Goal: Communication & Community: Answer question/provide support

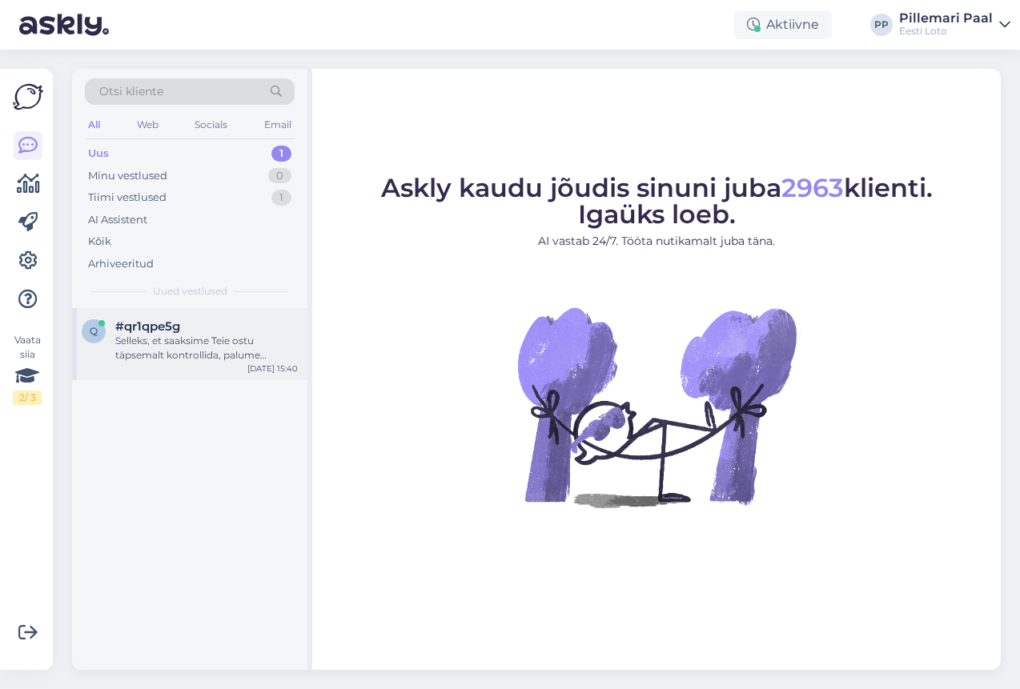
click at [188, 338] on div "Selleks, et saaksime Teie ostu täpsemalt kontrollida, palume edastada oma ees- …" at bounding box center [206, 348] width 183 height 29
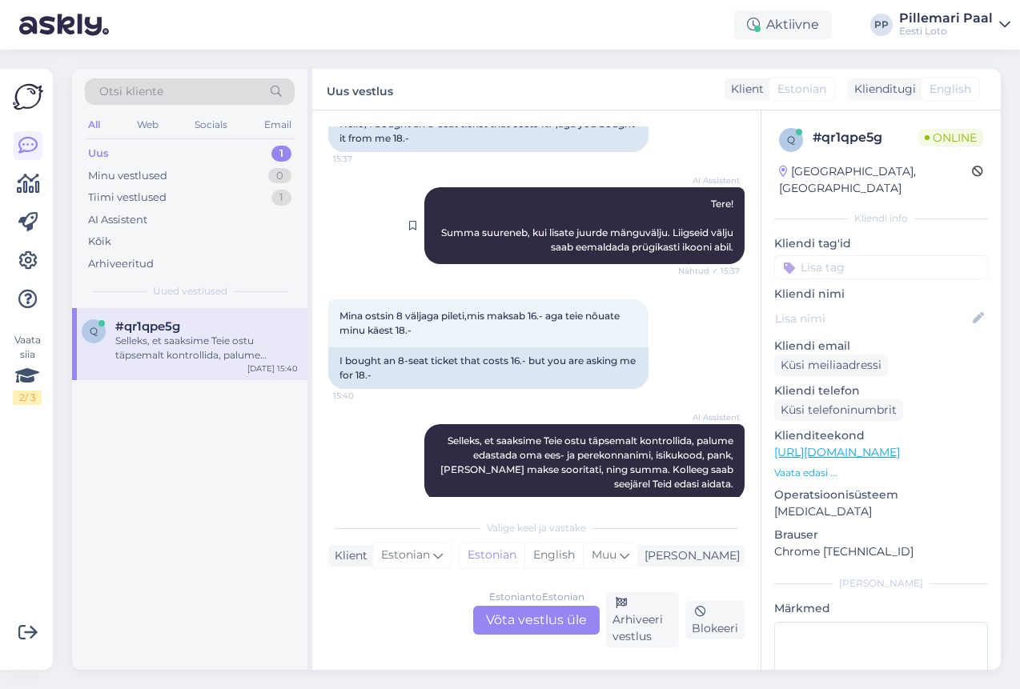
scroll to position [171, 0]
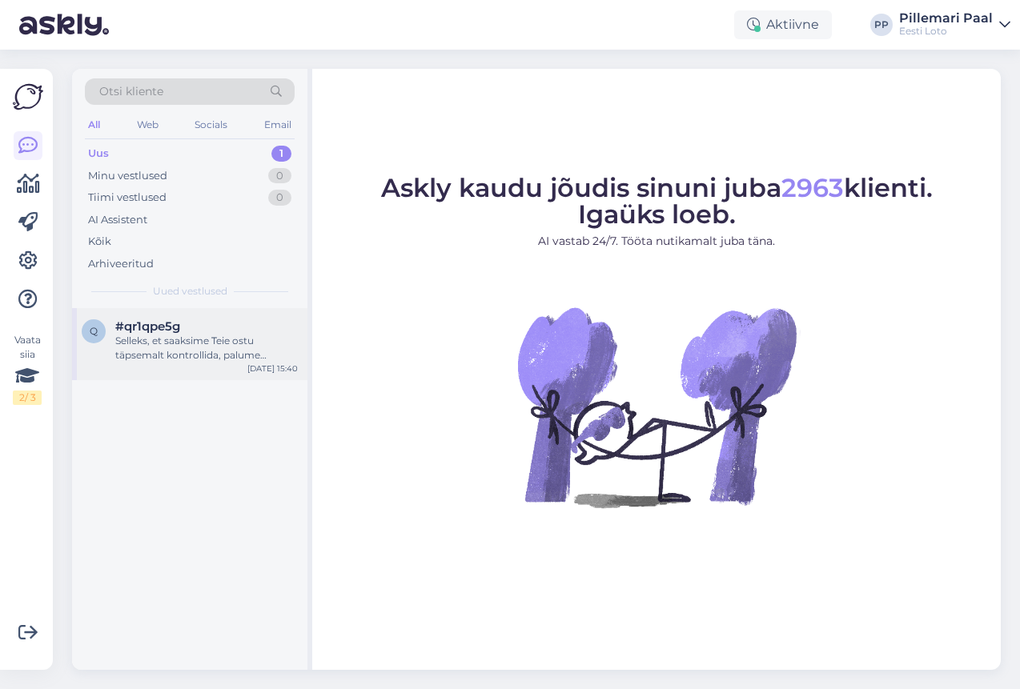
click at [231, 351] on div "Selleks, et saaksime Teie ostu täpsemalt kontrollida, palume edastada oma ees- …" at bounding box center [206, 348] width 183 height 29
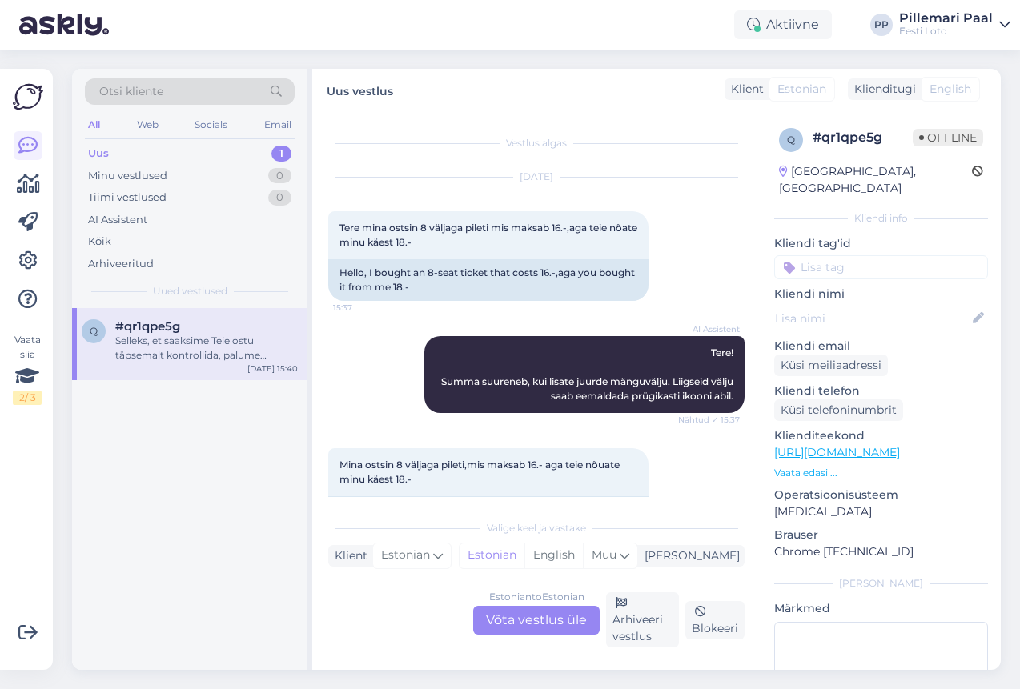
scroll to position [171, 0]
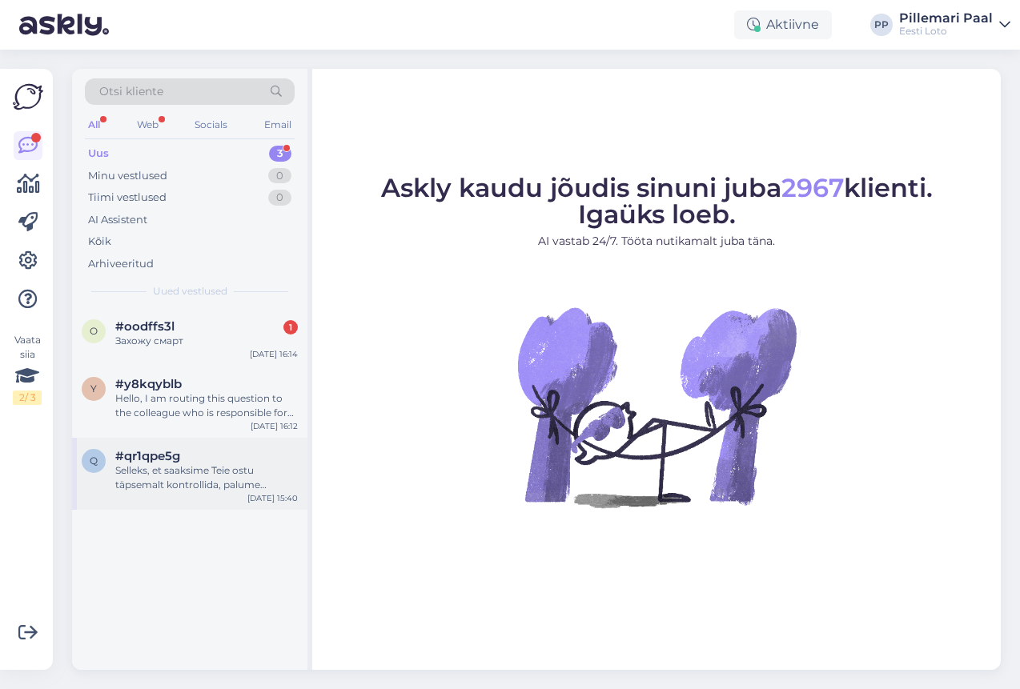
click at [190, 476] on div "Selleks, et saaksime Teie ostu täpsemalt kontrollida, palume edastada oma ees- …" at bounding box center [206, 477] width 183 height 29
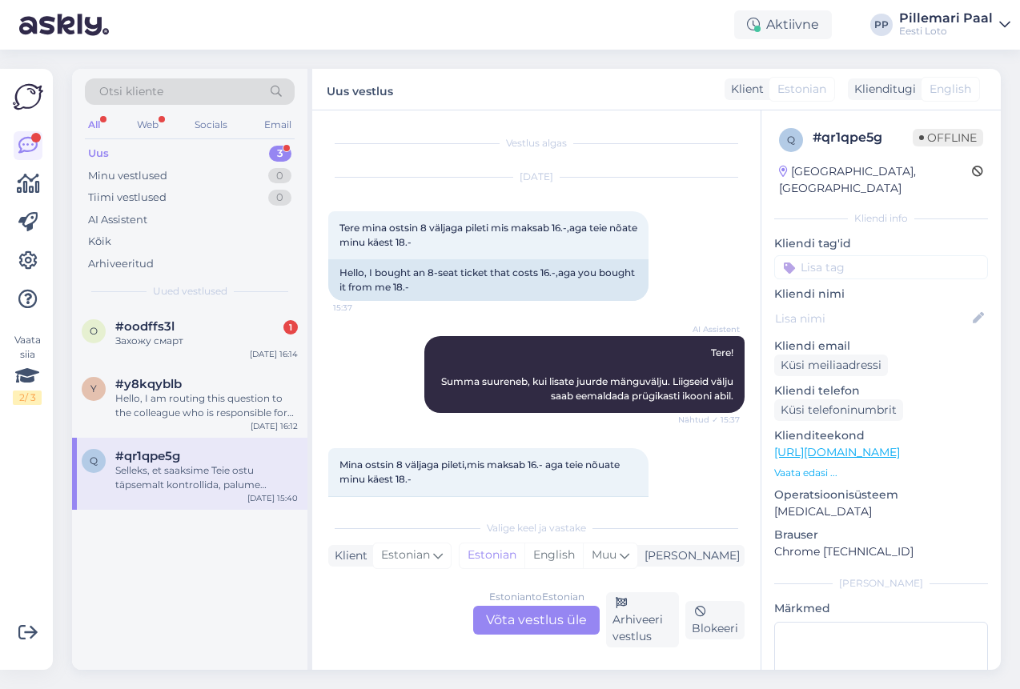
scroll to position [171, 0]
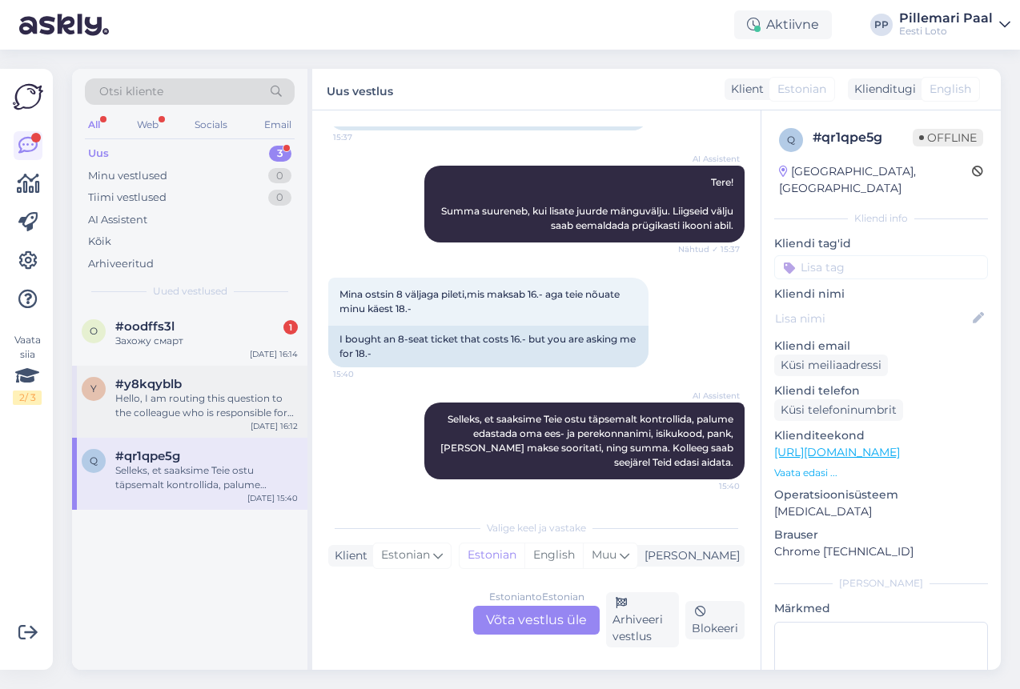
click at [193, 391] on div "Hello, I am routing this question to the colleague who is responsible for this …" at bounding box center [206, 405] width 183 height 29
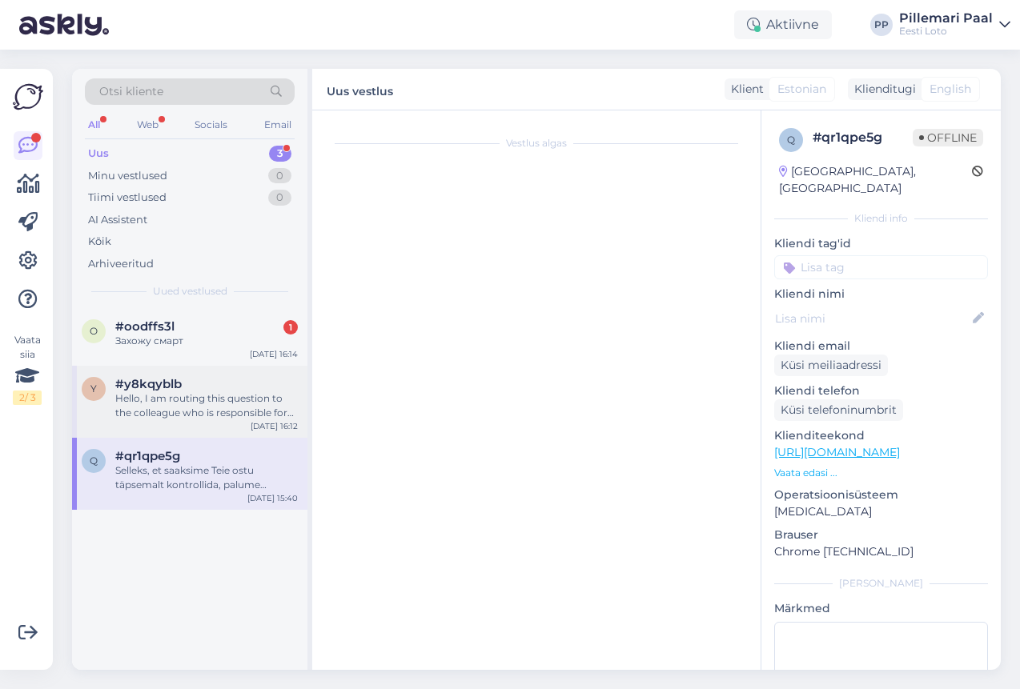
scroll to position [0, 0]
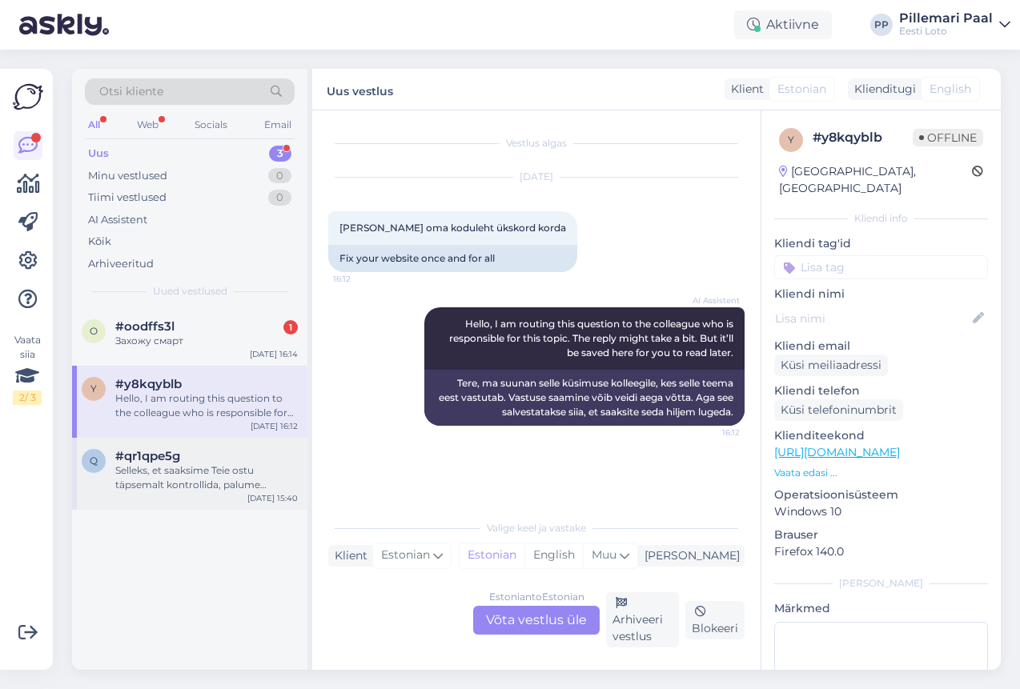
click at [206, 482] on div "Selleks, et saaksime Teie ostu täpsemalt kontrollida, palume edastada oma ees- …" at bounding box center [206, 477] width 183 height 29
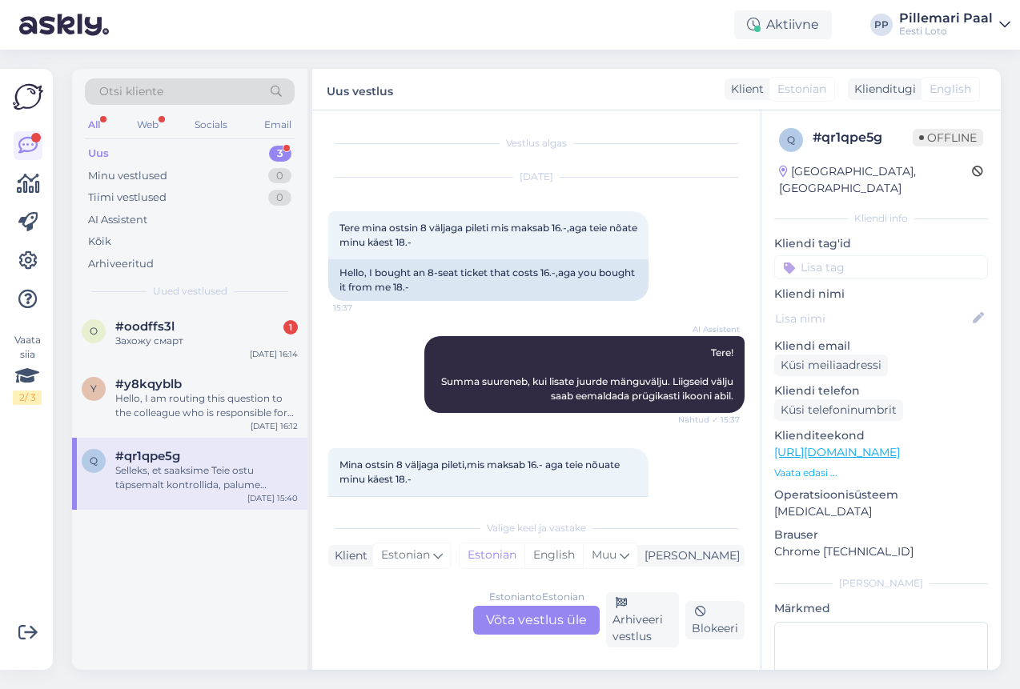
scroll to position [171, 0]
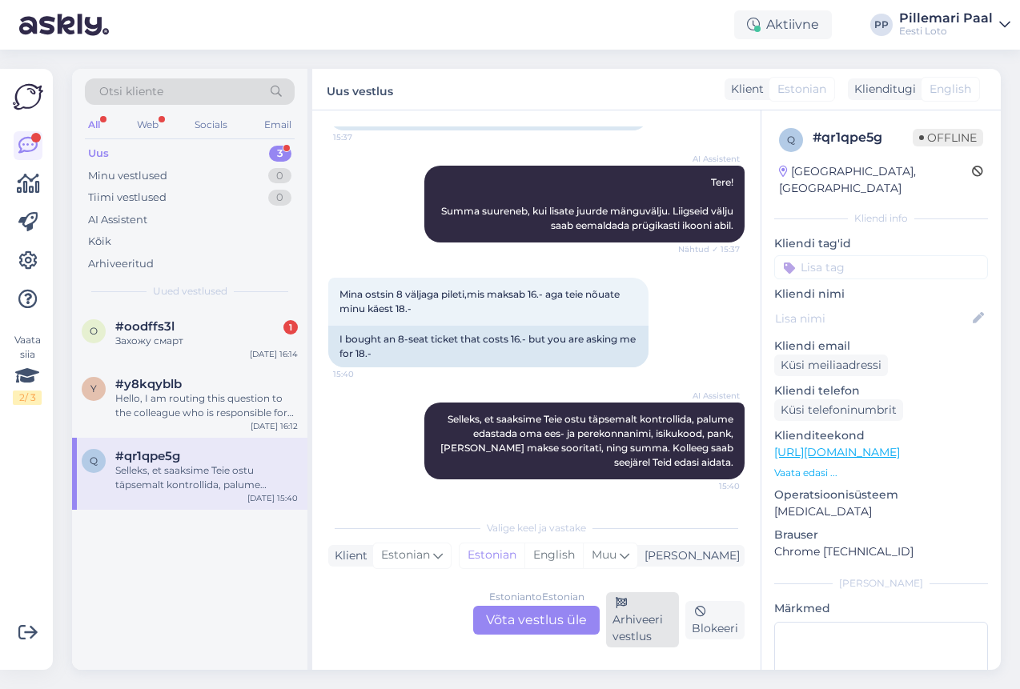
click at [638, 631] on div "Arhiveeri vestlus" at bounding box center [642, 619] width 73 height 55
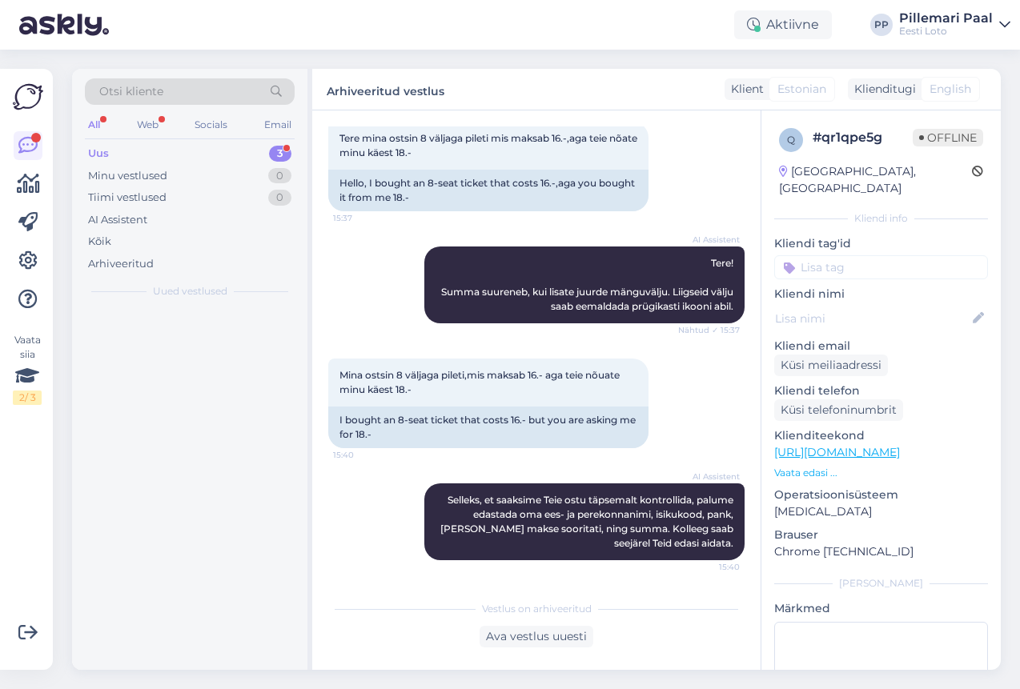
scroll to position [90, 0]
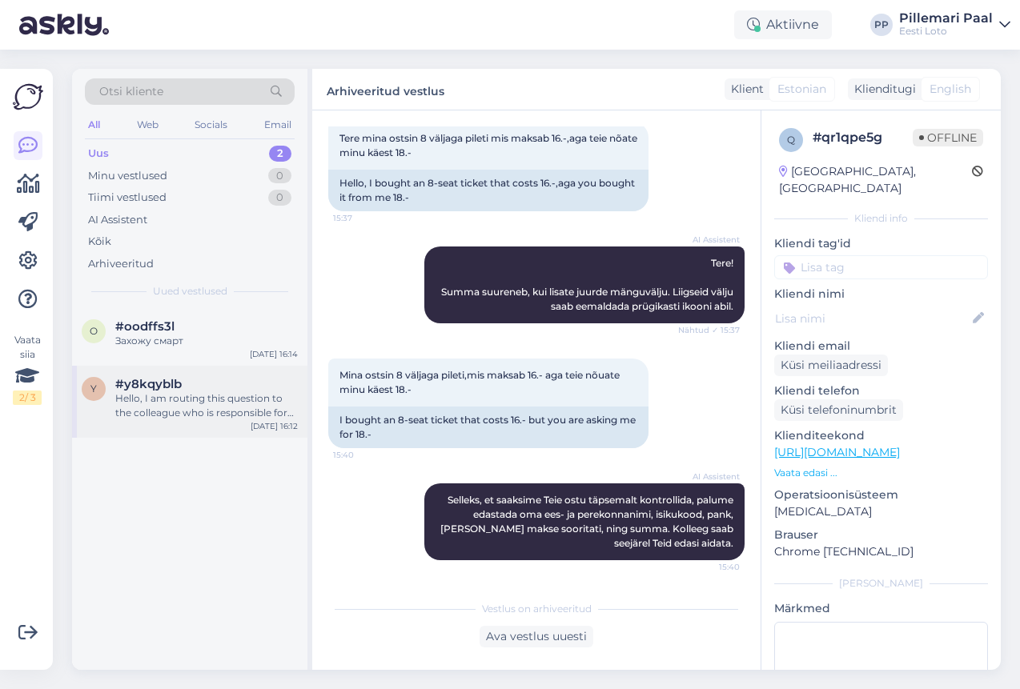
click at [199, 403] on div "Hello, I am routing this question to the colleague who is responsible for this …" at bounding box center [206, 405] width 183 height 29
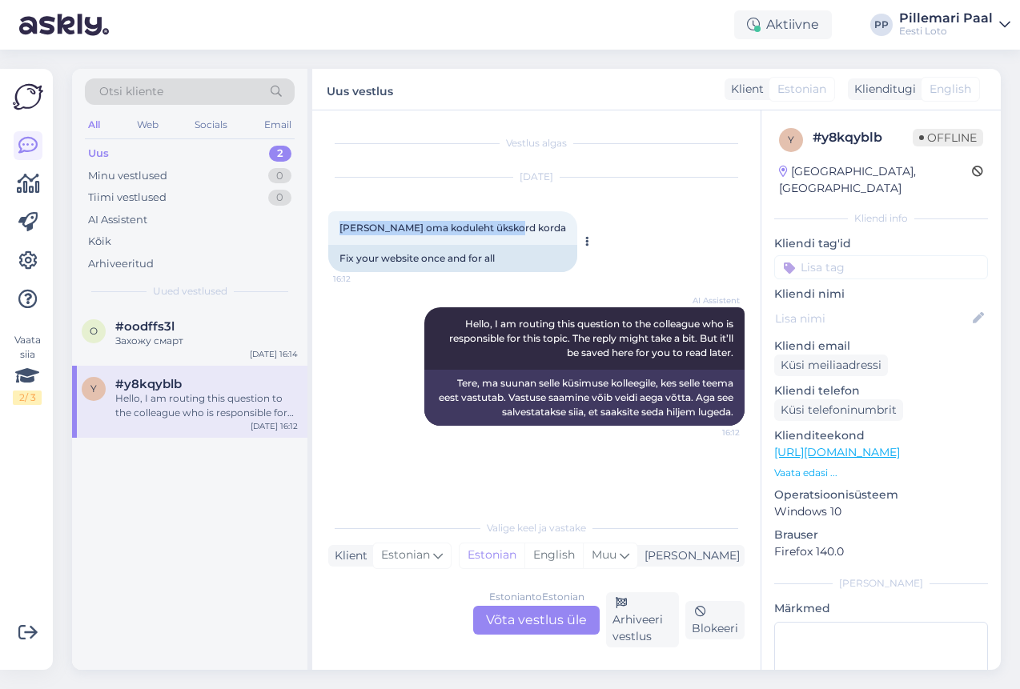
drag, startPoint x: 517, startPoint y: 230, endPoint x: 333, endPoint y: 228, distance: 184.1
click at [333, 228] on div "Tehke oma koduleht ükskord korda 16:12" at bounding box center [452, 228] width 249 height 34
copy span "Tehke oma koduleht ükskord korda"
click at [564, 625] on div "Estonian to Estonian Võta vestlus üle" at bounding box center [536, 620] width 126 height 29
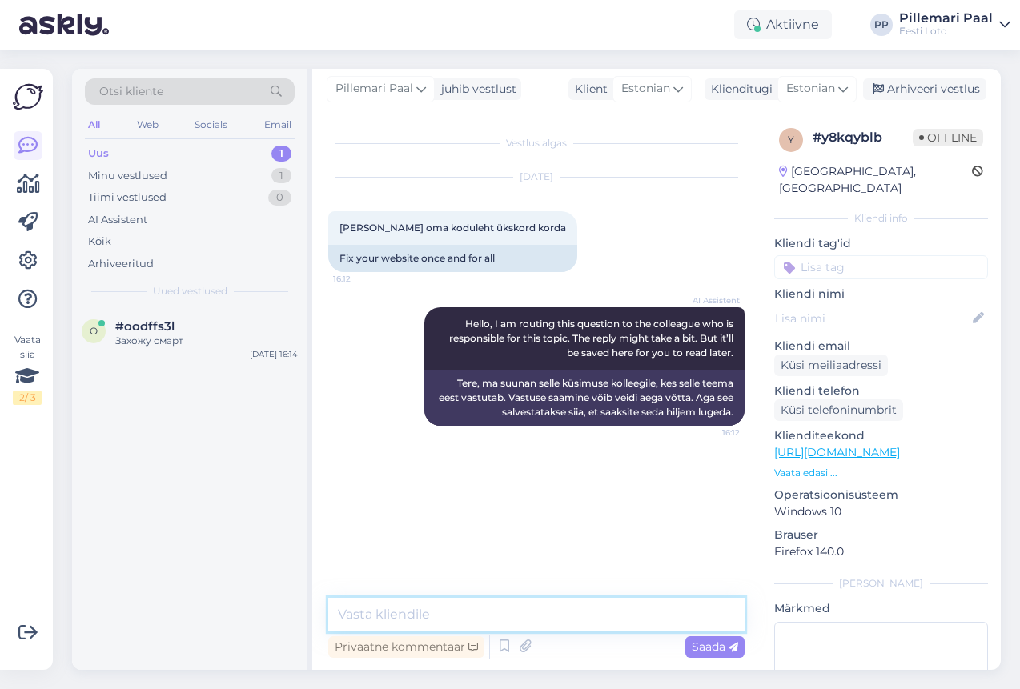
click at [539, 606] on textarea at bounding box center [536, 615] width 416 height 34
paste textarea "Aitäh tagasiside eest! Palume täpsustada, milliseid probleeme olete meie kodule…"
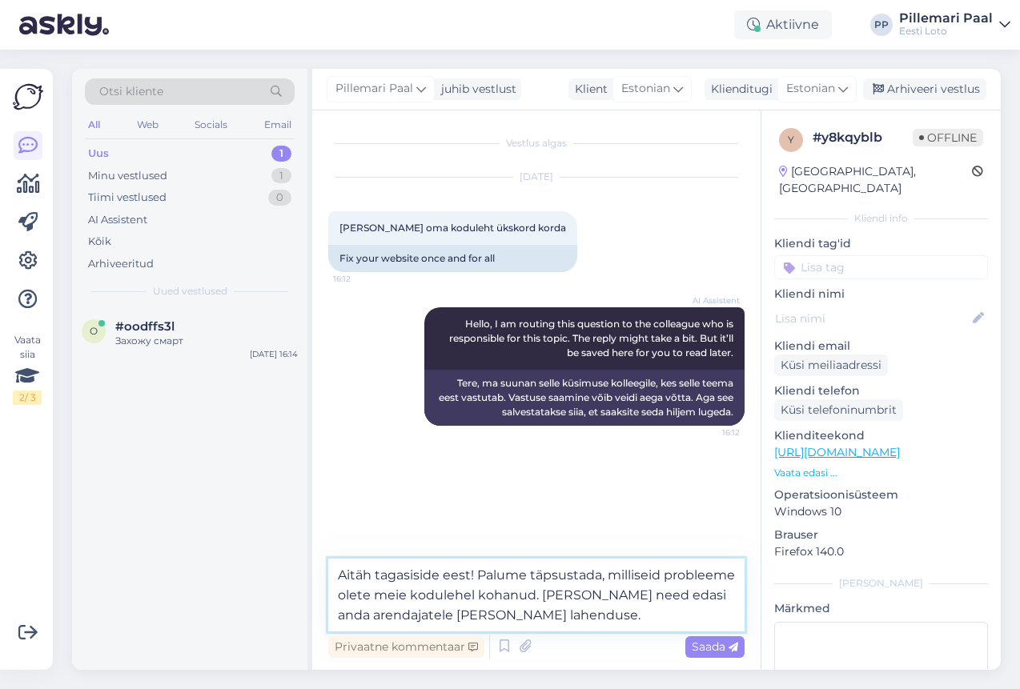
drag, startPoint x: 477, startPoint y: 574, endPoint x: 308, endPoint y: 572, distance: 168.9
click at [308, 572] on div "Otsi kliente All Web Socials Email Uus 1 Minu vestlused 1 Tiimi vestlused 0 AI …" at bounding box center [536, 369] width 929 height 601
drag, startPoint x: 403, startPoint y: 591, endPoint x: 417, endPoint y: 616, distance: 28.3
click at [417, 616] on textarea "Palume täpsustada, milliseid probleeme olete meie kodulehel kohanud. Nii saame …" at bounding box center [536, 595] width 416 height 73
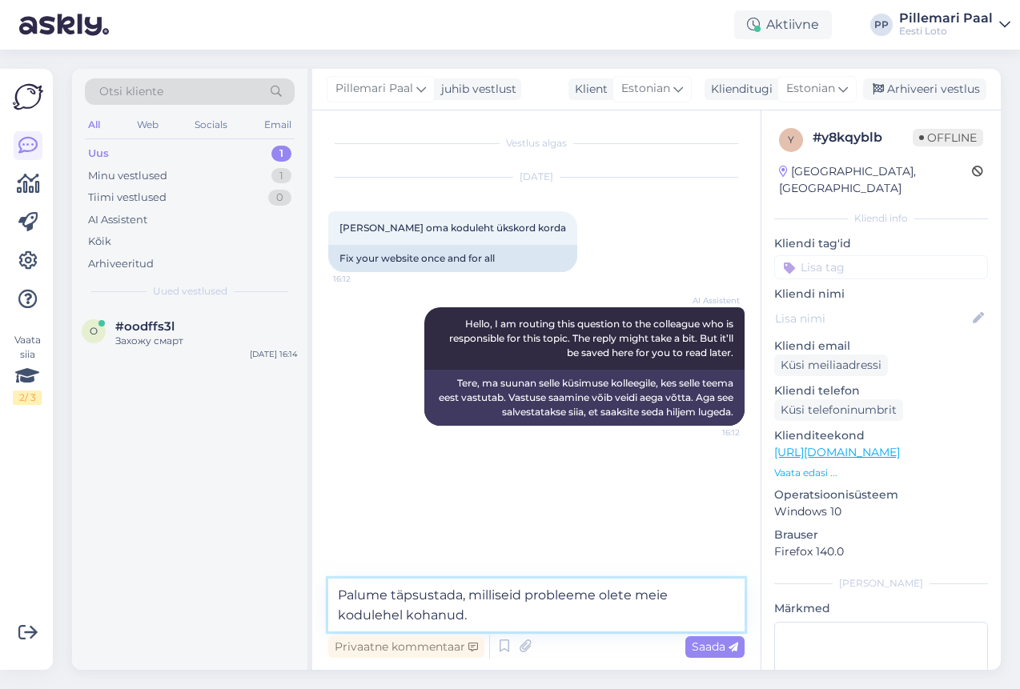
type textarea "Palume täpsustada, milliseid probleeme olete meie kodulehel kohanud."
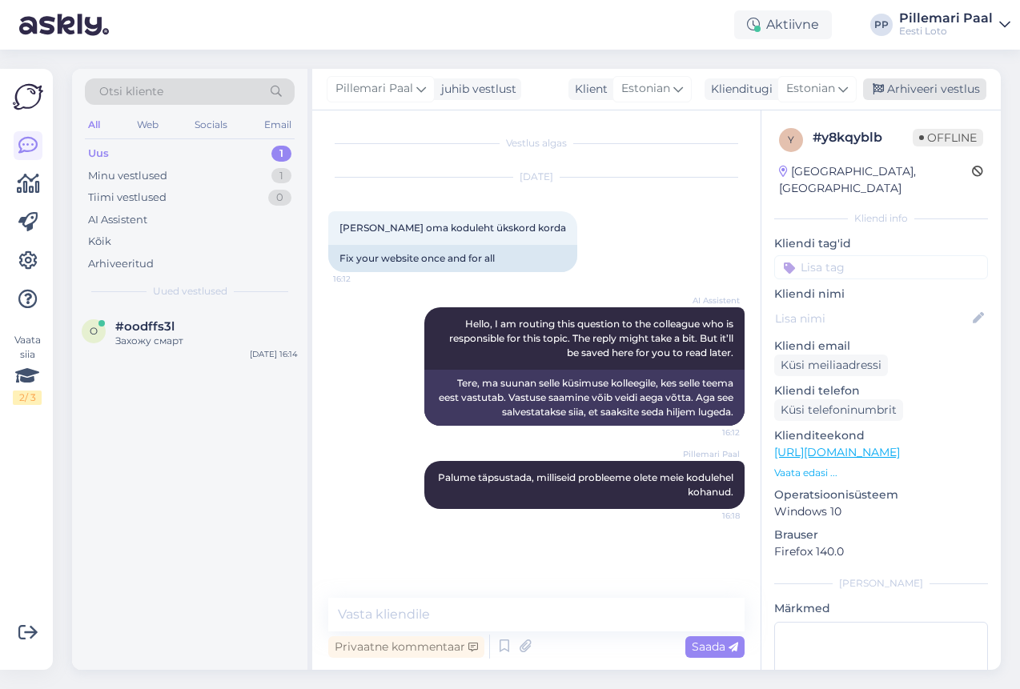
click at [909, 84] on div "Arhiveeri vestlus" at bounding box center [924, 89] width 123 height 22
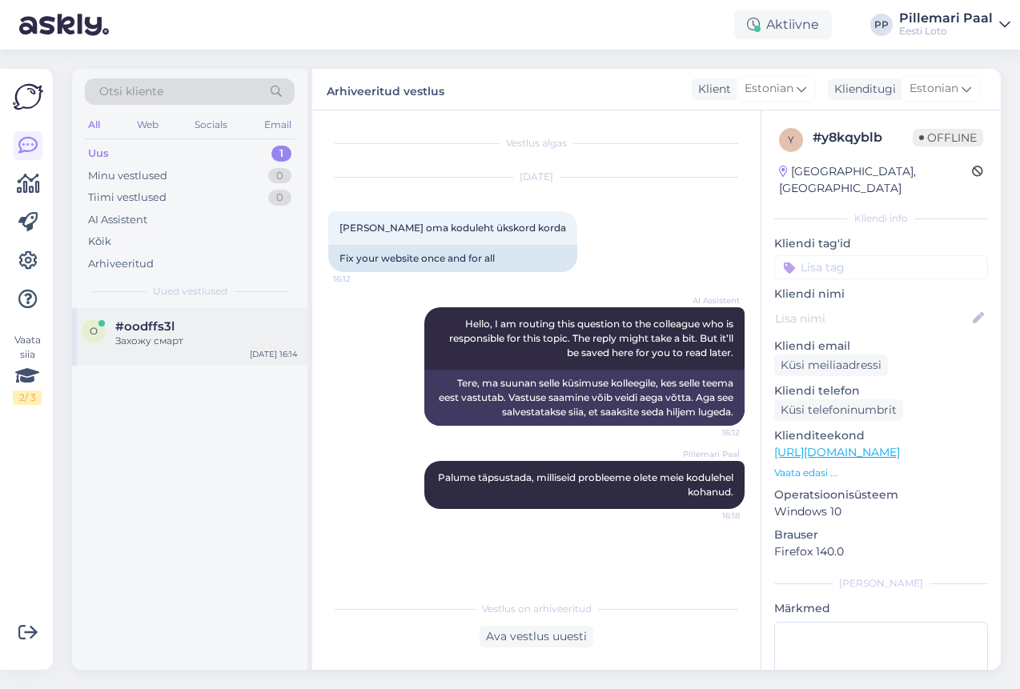
click at [175, 355] on div "o #oodffs3l Захожу смарт Sep 10 16:14" at bounding box center [189, 337] width 235 height 58
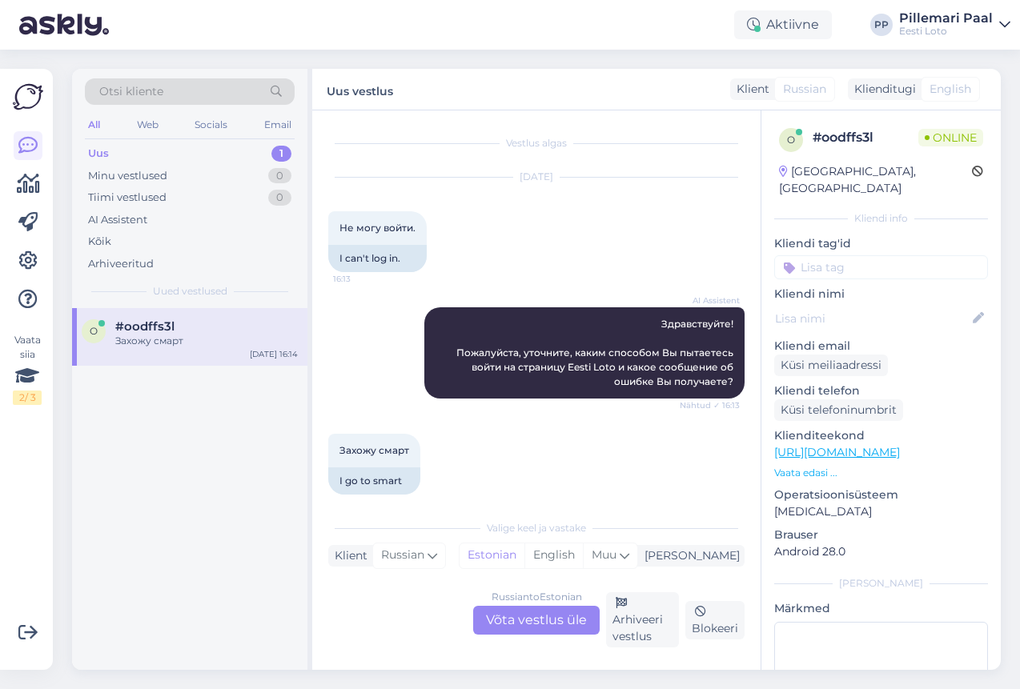
scroll to position [15, 0]
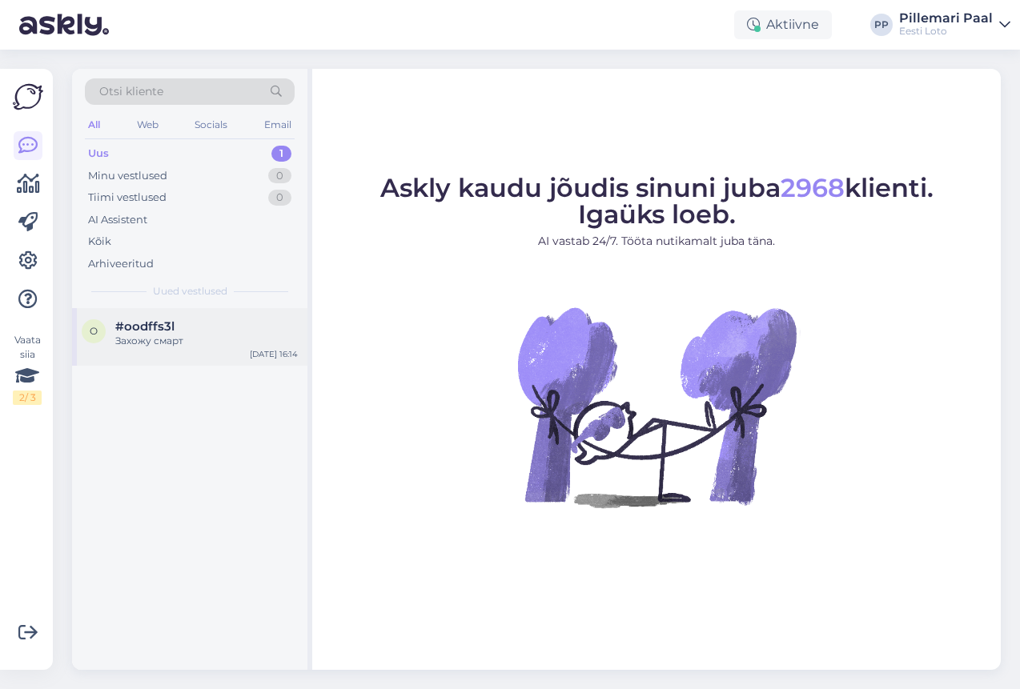
click at [216, 342] on div "Захожу смарт" at bounding box center [206, 341] width 183 height 14
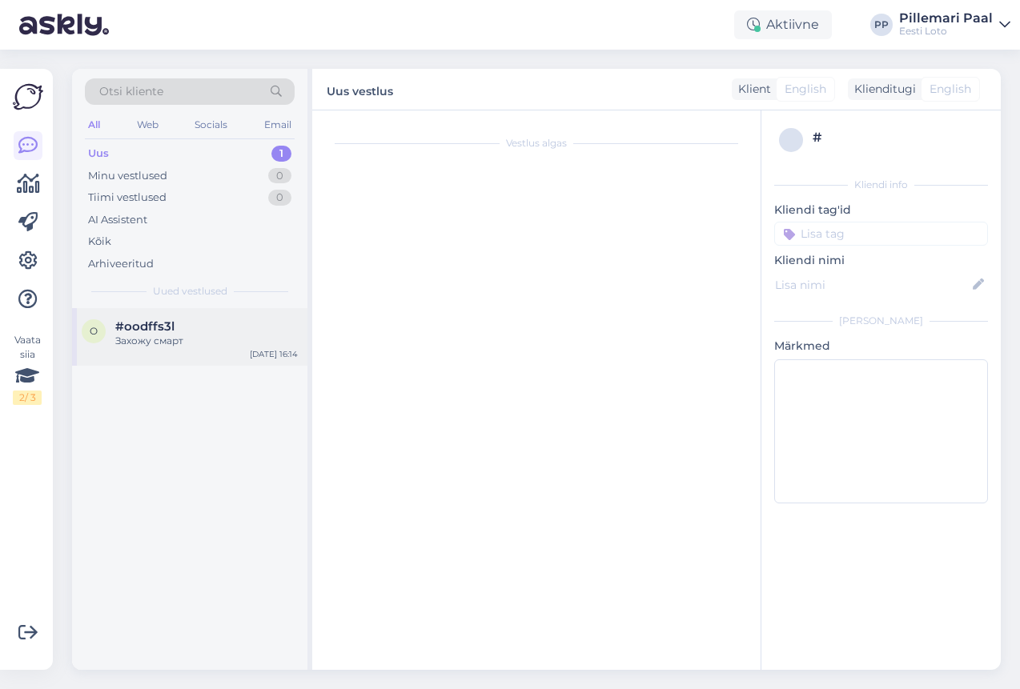
scroll to position [15, 0]
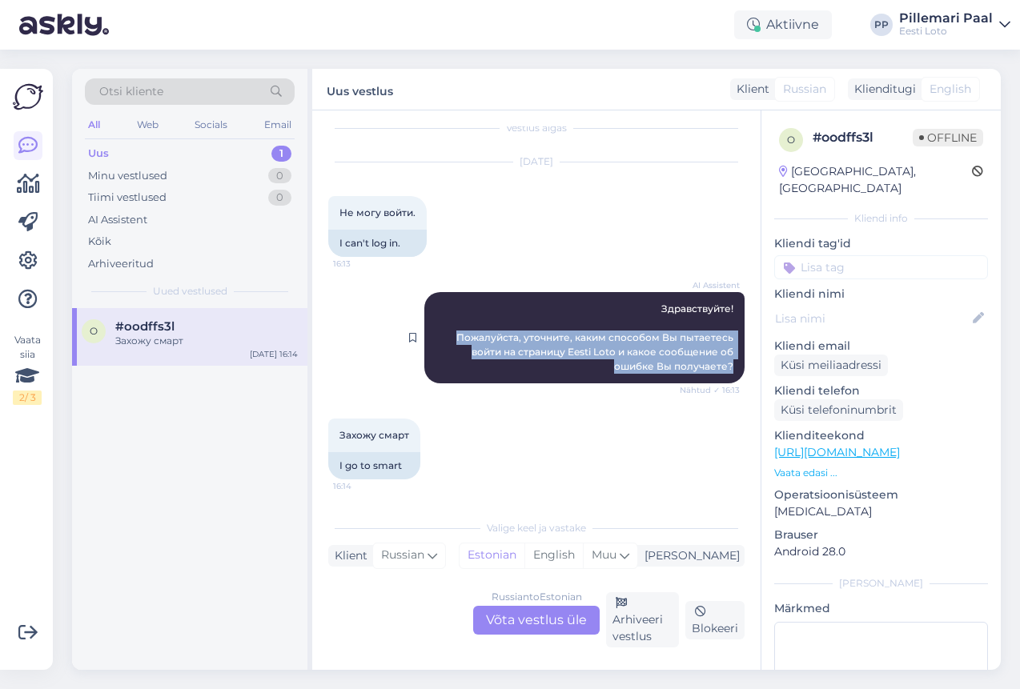
drag, startPoint x: 735, startPoint y: 364, endPoint x: 462, endPoint y: 333, distance: 274.7
click at [462, 333] on div "AI Assistent Здравствуйте! Пожалуйста, уточните, каким способом Вы пытаетесь во…" at bounding box center [584, 337] width 320 height 91
copy span "Пожалуйста, уточните, каким способом Вы пытаетесь войти на страницу Eesti Loto …"
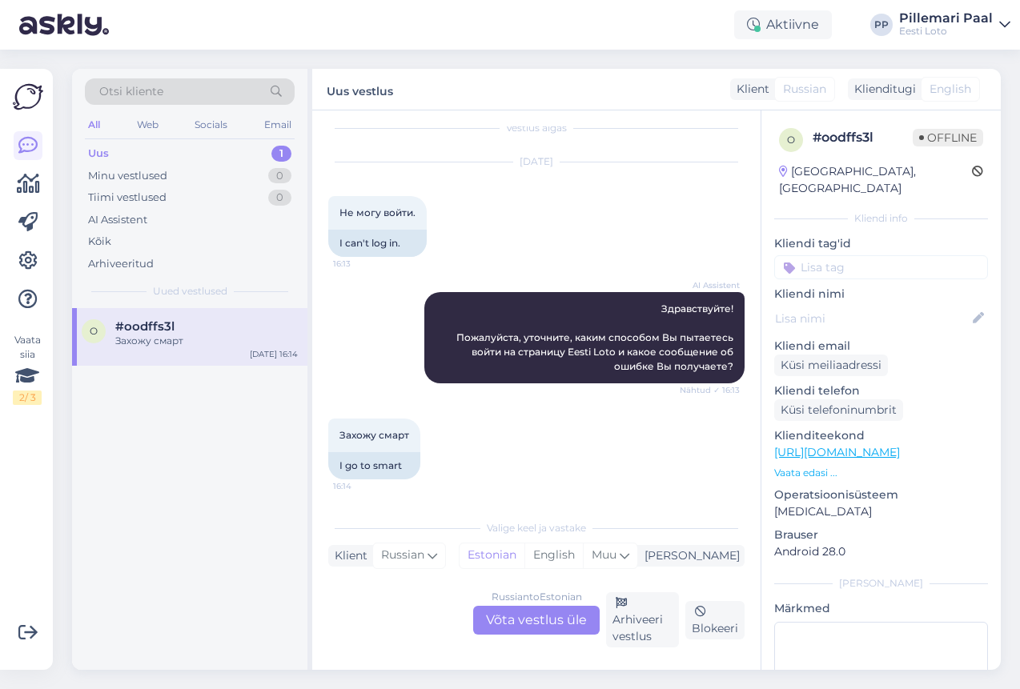
click at [527, 619] on div "Russian to Estonian Võta vestlus üle" at bounding box center [536, 620] width 126 height 29
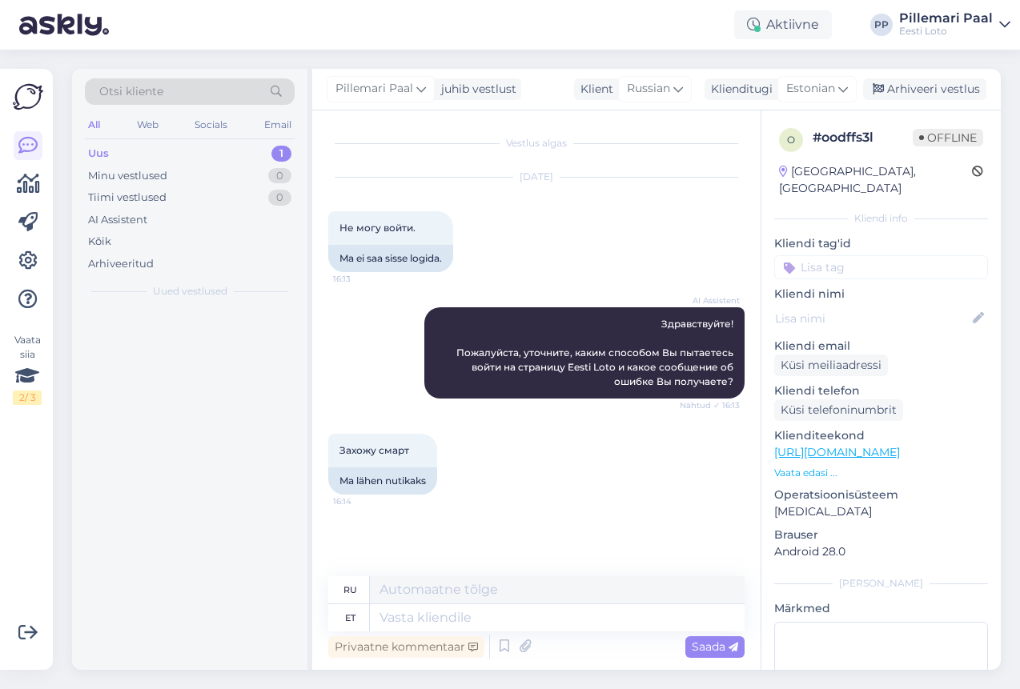
scroll to position [0, 0]
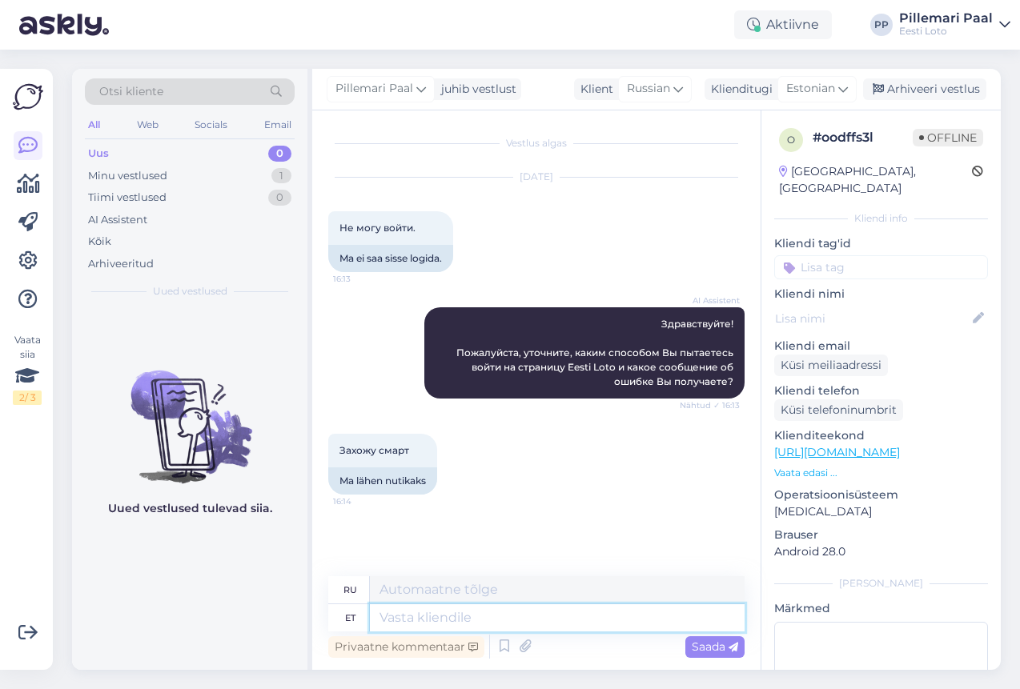
click at [508, 621] on textarea at bounding box center [557, 617] width 375 height 27
paste textarea "Soovitame kustutada veebilehitseja vahemälu ja kasutada võimaluse korral erinev…"
type textarea "Soovitame kustutada veebilehitseja vahemälu ja kasutada võimaluse korral erinev…"
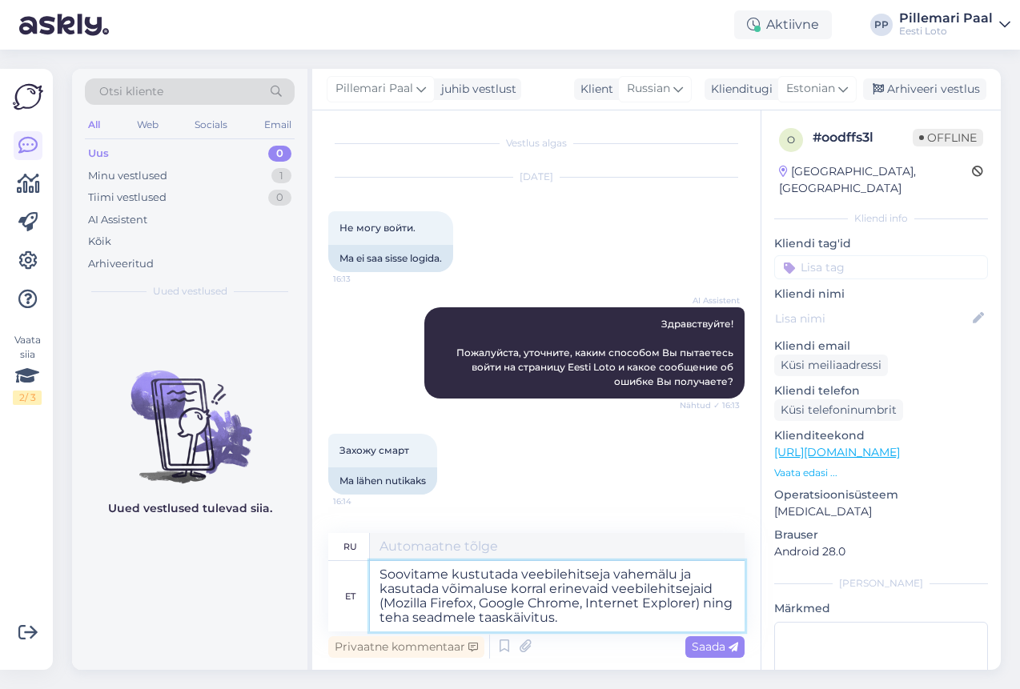
type textarea "Мы рекомендуем очистить кэш браузера и, если возможно, использовать другие брау…"
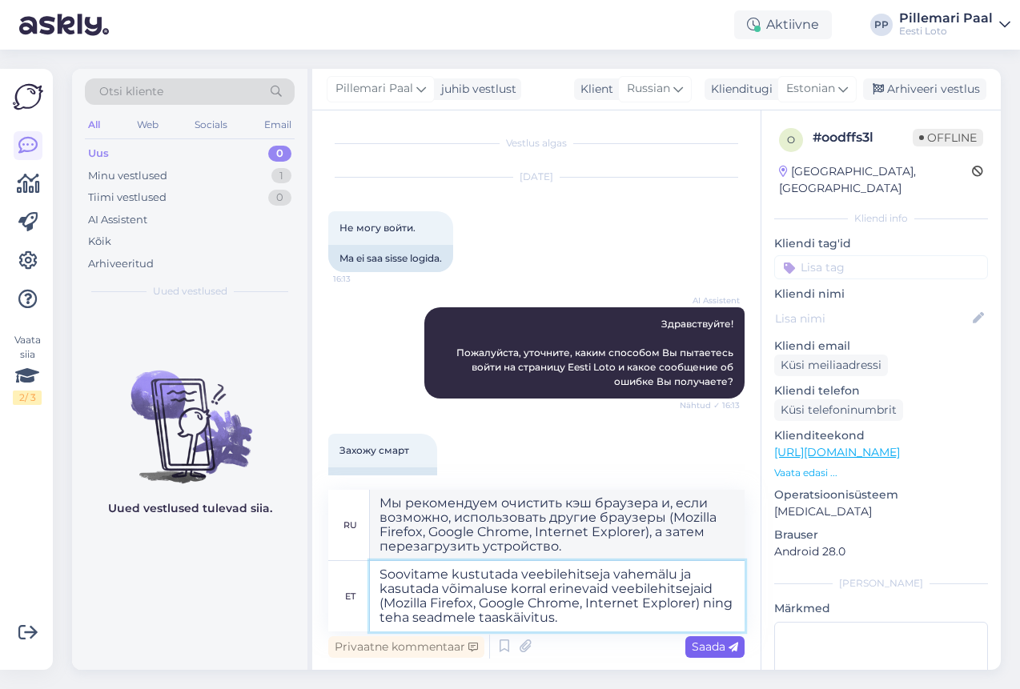
type textarea "Soovitame kustutada veebilehitseja vahemälu ja kasutada võimaluse korral erinev…"
click at [700, 648] on span "Saada" at bounding box center [715, 647] width 46 height 14
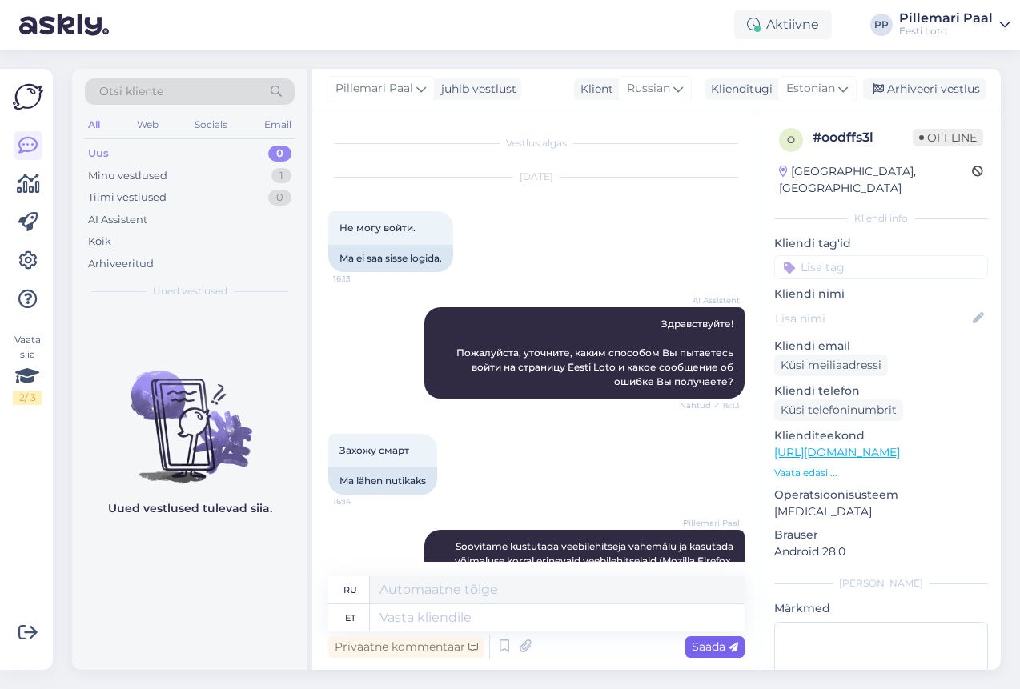
scroll to position [133, 0]
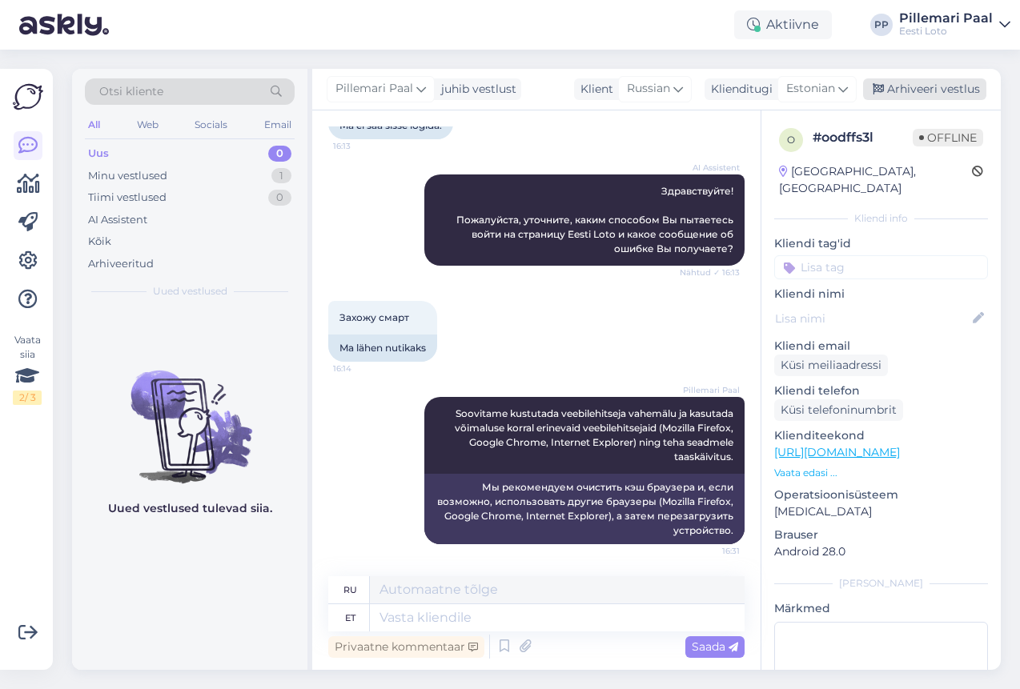
click at [937, 93] on div "Arhiveeri vestlus" at bounding box center [924, 89] width 123 height 22
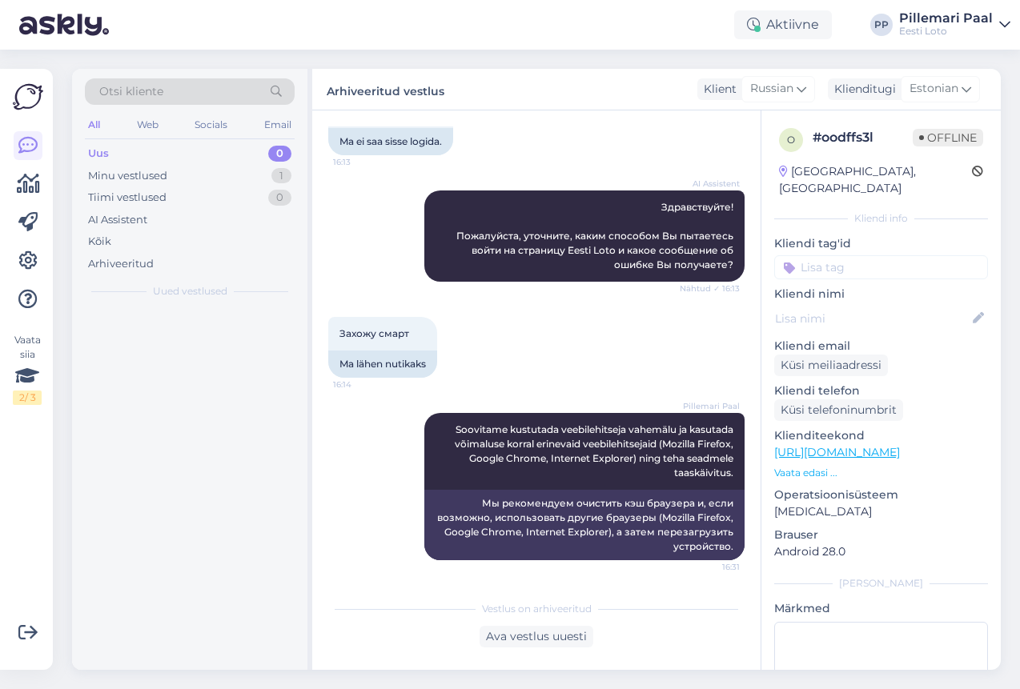
scroll to position [117, 0]
